Goal: Go to known website: Access a specific website the user already knows

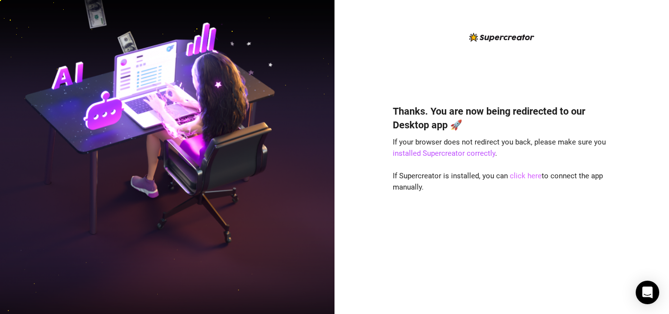
click at [527, 176] on link "click here" at bounding box center [526, 175] width 32 height 9
click at [524, 174] on link "click here" at bounding box center [526, 175] width 32 height 9
click at [528, 176] on link "click here" at bounding box center [526, 175] width 32 height 9
